Goal: Navigation & Orientation: Find specific page/section

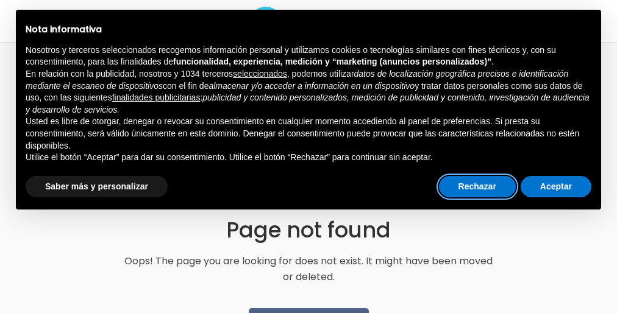
click at [509, 198] on button "Rechazar" at bounding box center [477, 187] width 77 height 22
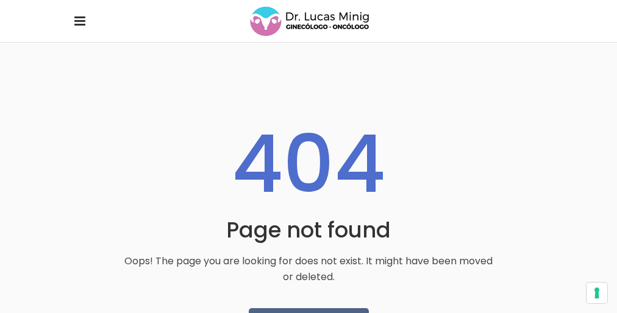
click at [309, 157] on h1 "404" at bounding box center [308, 165] width 370 height 98
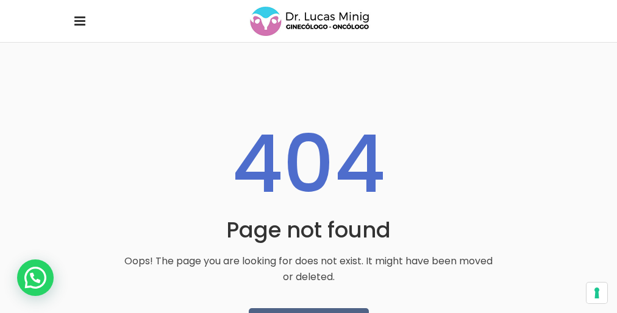
click at [309, 157] on h1 "404" at bounding box center [308, 165] width 370 height 98
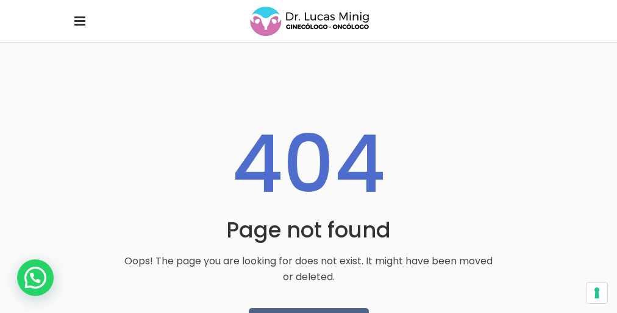
click at [309, 157] on h1 "404" at bounding box center [308, 165] width 370 height 98
